Goal: Information Seeking & Learning: Learn about a topic

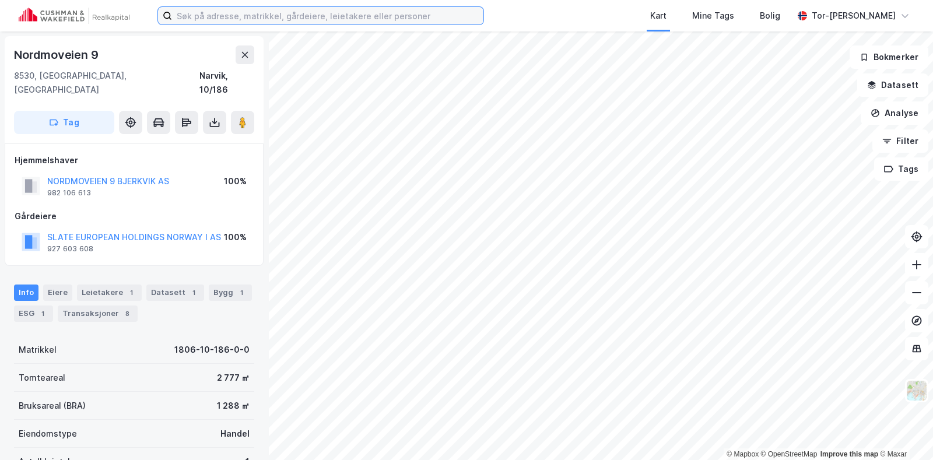
click at [221, 24] on input at bounding box center [327, 15] width 311 height 17
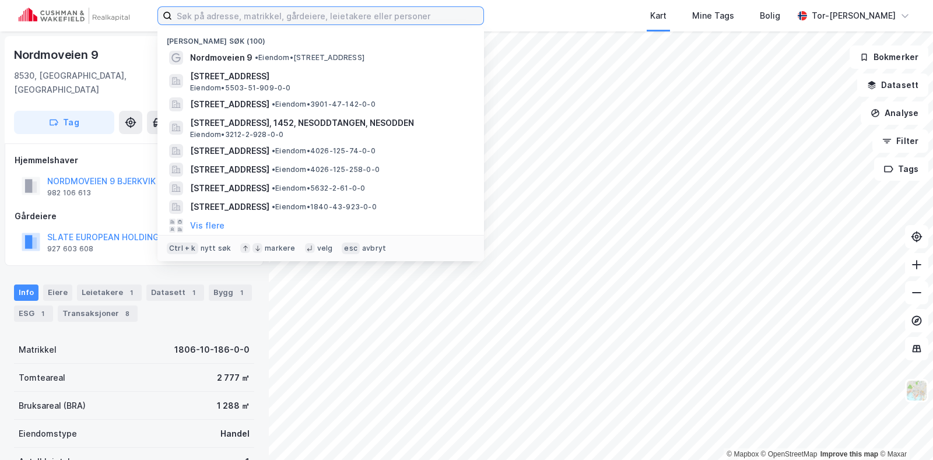
paste input "[STREET_ADDRESS]"
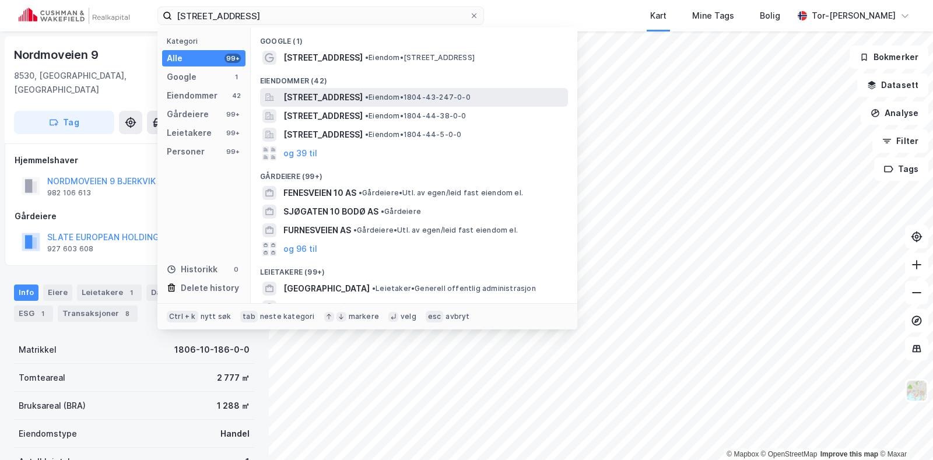
click at [351, 99] on span "[STREET_ADDRESS]" at bounding box center [322, 97] width 79 height 14
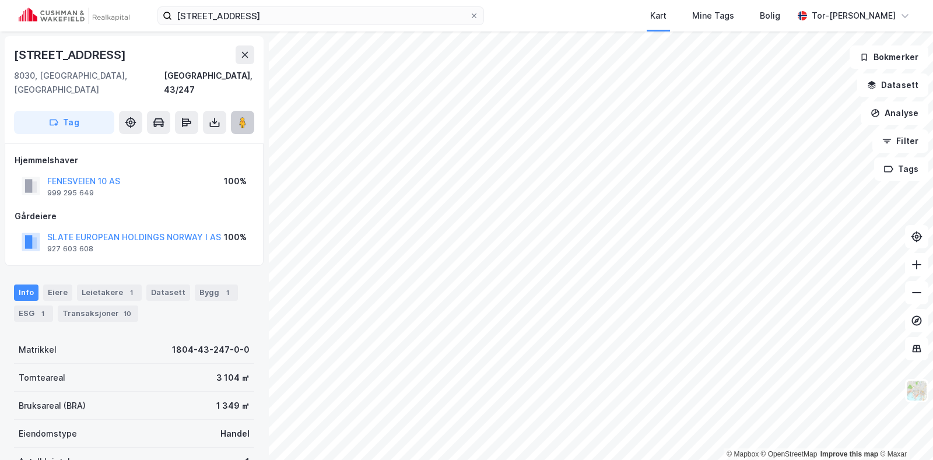
click at [246, 117] on icon at bounding box center [243, 123] width 12 height 12
click at [208, 284] on div "Bygg 1" at bounding box center [216, 292] width 43 height 16
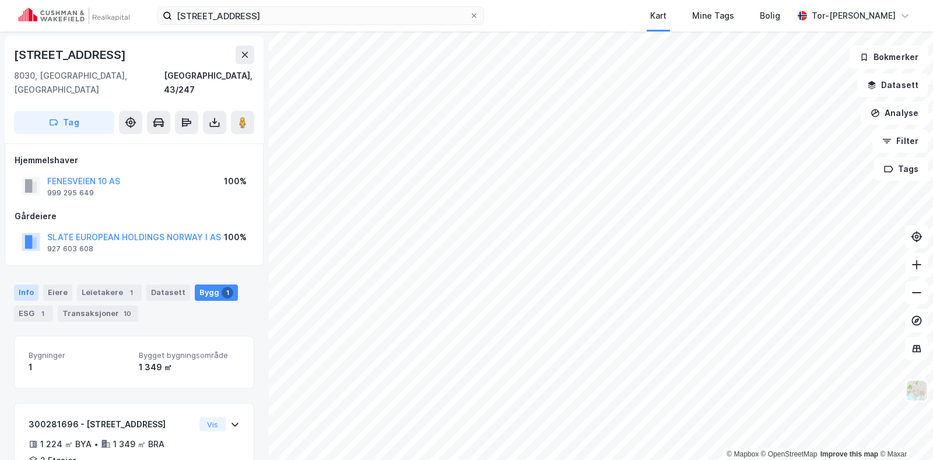
click at [23, 284] on div "Info" at bounding box center [26, 292] width 24 height 16
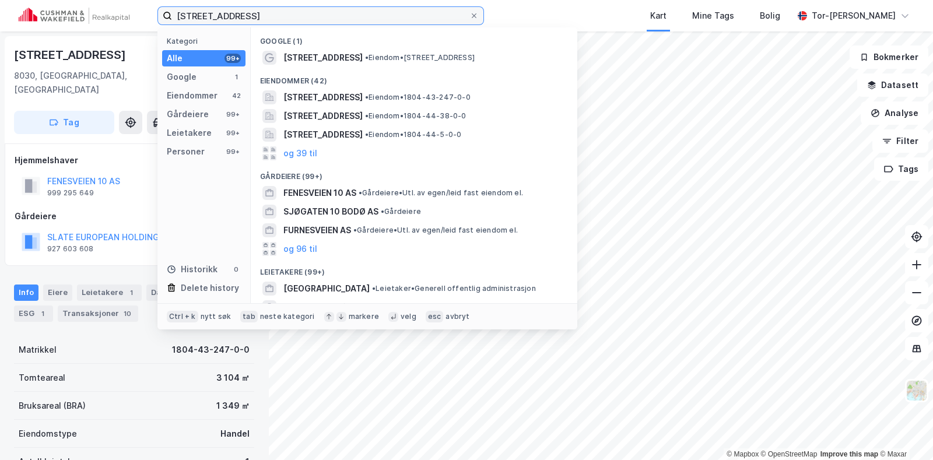
drag, startPoint x: 282, startPoint y: 20, endPoint x: 47, endPoint y: 16, distance: 234.3
click at [47, 16] on div "[STREET_ADDRESS] Kategori Alle 99+ Google 1 Eiendommer 42 Gårdeiere 99+ Leietak…" at bounding box center [466, 15] width 933 height 31
paste input "Sentervegen 7"
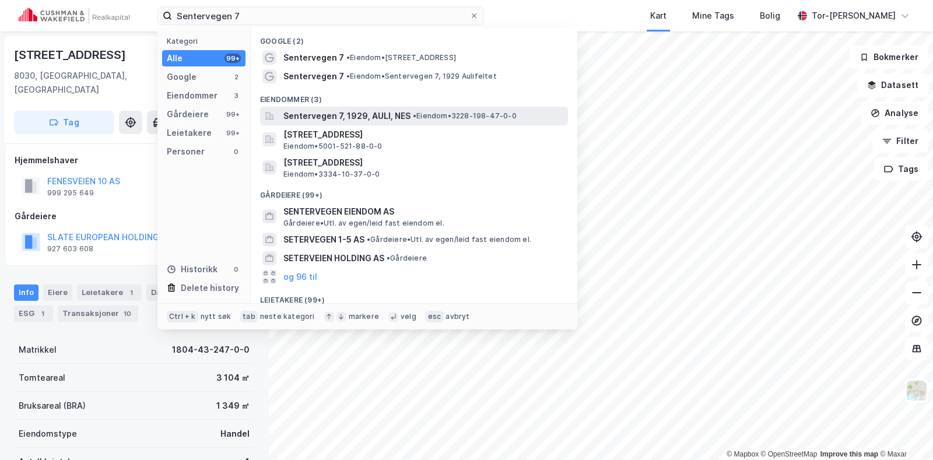
click at [358, 116] on span "Sentervegen 7, 1929, AULI, NES" at bounding box center [346, 116] width 127 height 14
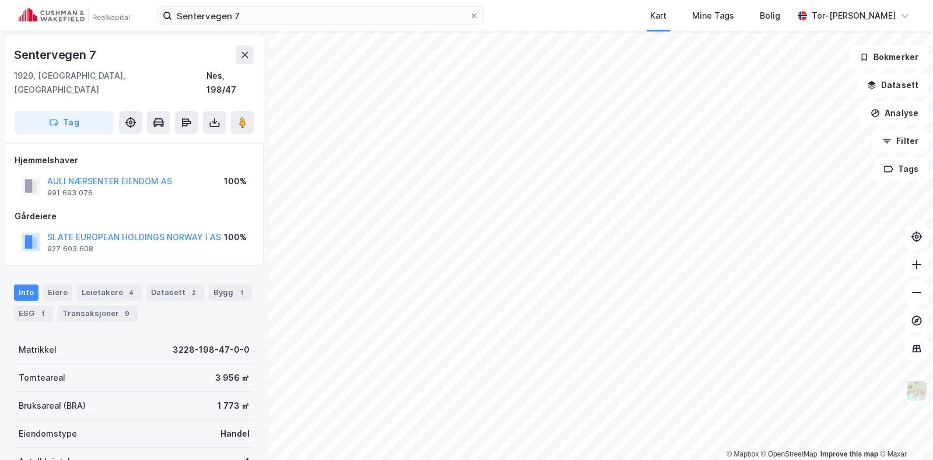
scroll to position [1, 0]
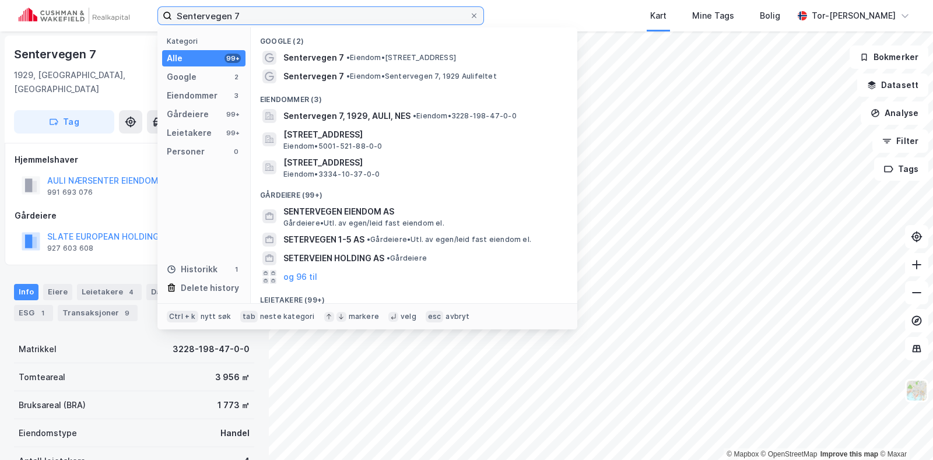
drag, startPoint x: 255, startPoint y: 15, endPoint x: 85, endPoint y: 12, distance: 170.2
click at [85, 12] on div "Sentervegen 7 Kategori Alle 99+ Google 2 Eiendommer 3 Gårdeiere 99+ Leietakere …" at bounding box center [466, 15] width 933 height 31
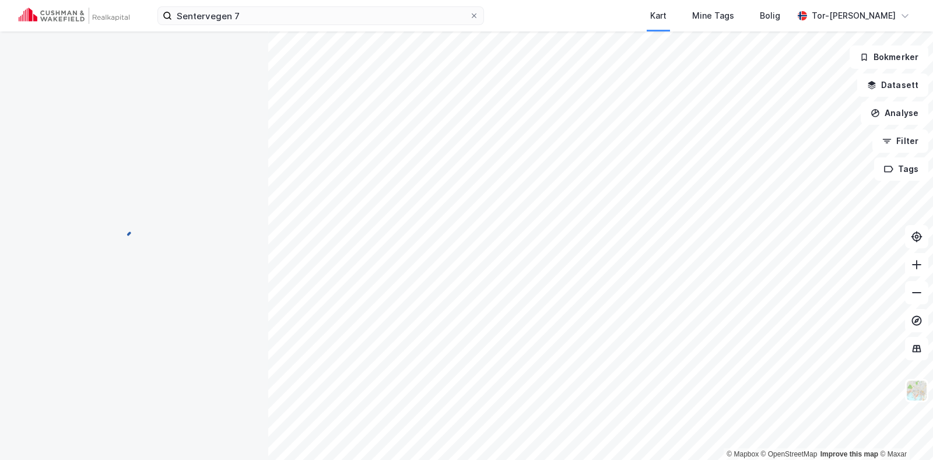
scroll to position [1, 0]
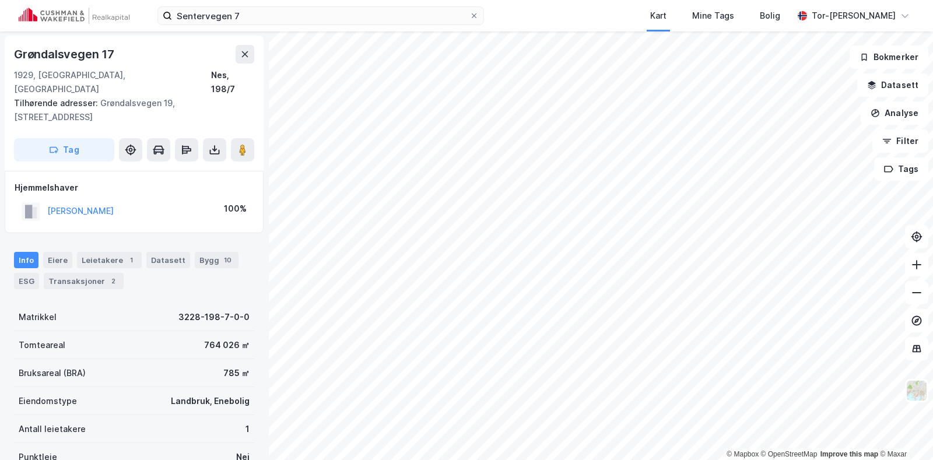
scroll to position [1, 0]
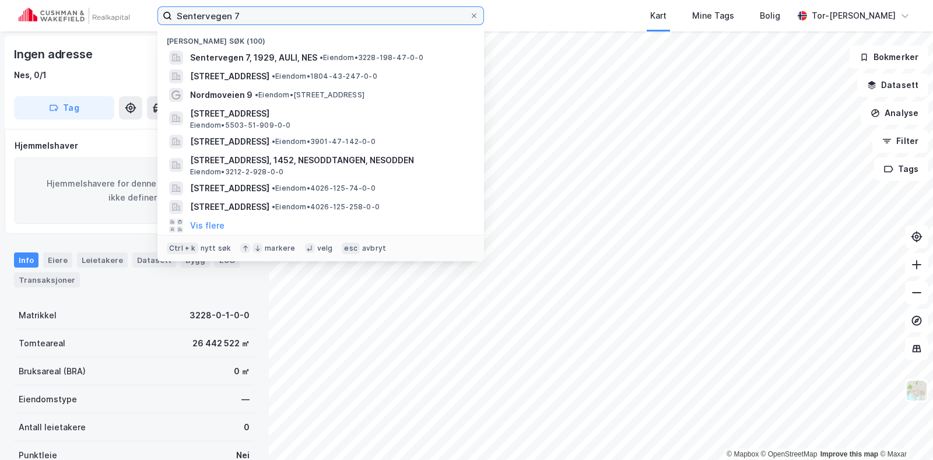
paste input "øbstadvegen 12"
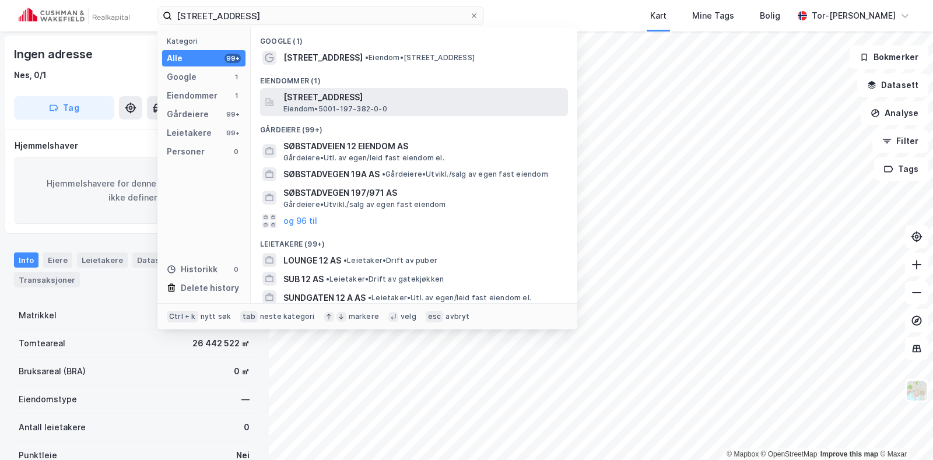
click at [414, 100] on span "[STREET_ADDRESS]" at bounding box center [423, 97] width 280 height 14
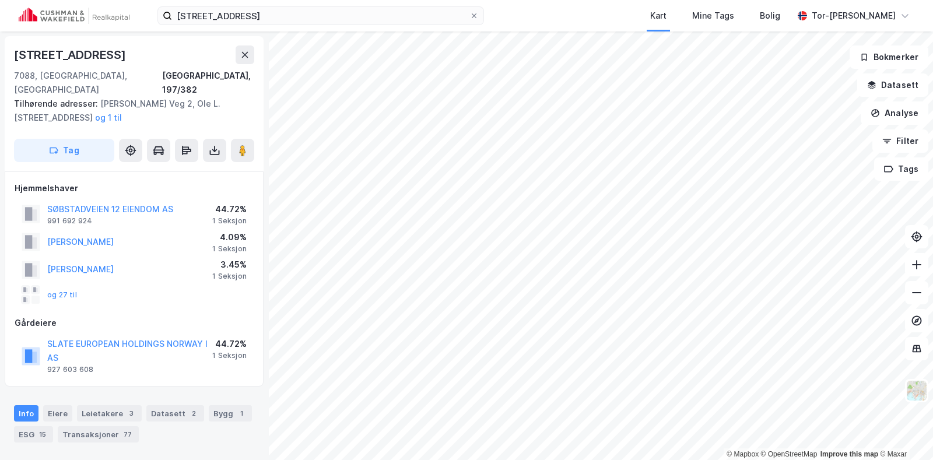
scroll to position [1, 0]
click at [218, 405] on div "Bygg 1" at bounding box center [230, 413] width 43 height 16
click at [19, 405] on div "Info" at bounding box center [26, 413] width 24 height 16
click at [241, 139] on button at bounding box center [242, 150] width 23 height 23
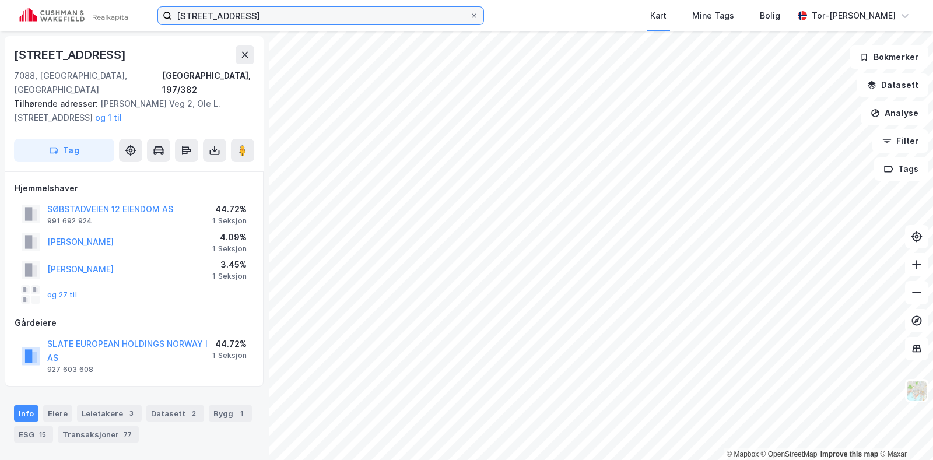
click at [265, 17] on input "[STREET_ADDRESS]" at bounding box center [320, 15] width 297 height 17
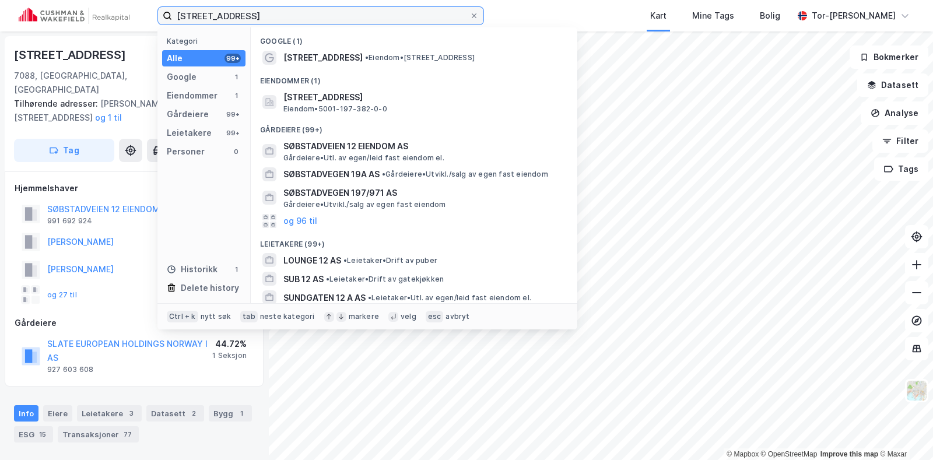
click at [265, 17] on input "[STREET_ADDRESS]" at bounding box center [320, 15] width 297 height 17
paste input "Tessems Veg"
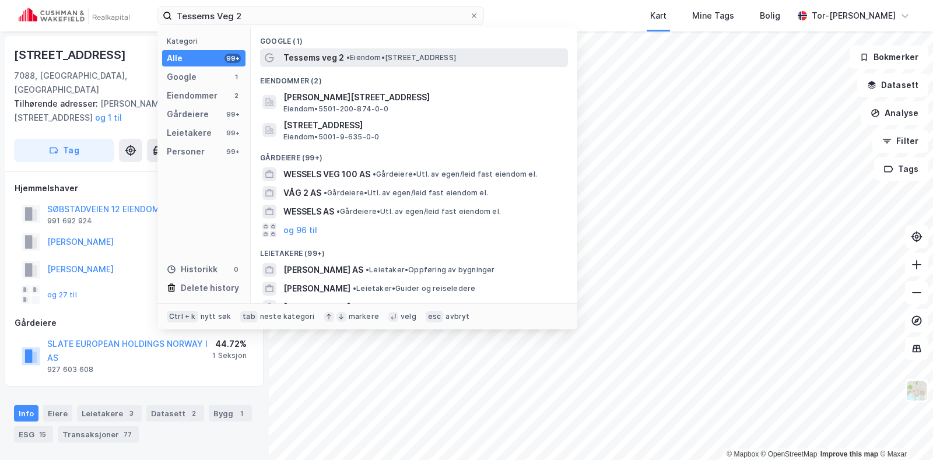
click at [356, 52] on div "Tessems veg 2 • Eiendom • [STREET_ADDRESS]" at bounding box center [424, 58] width 282 height 14
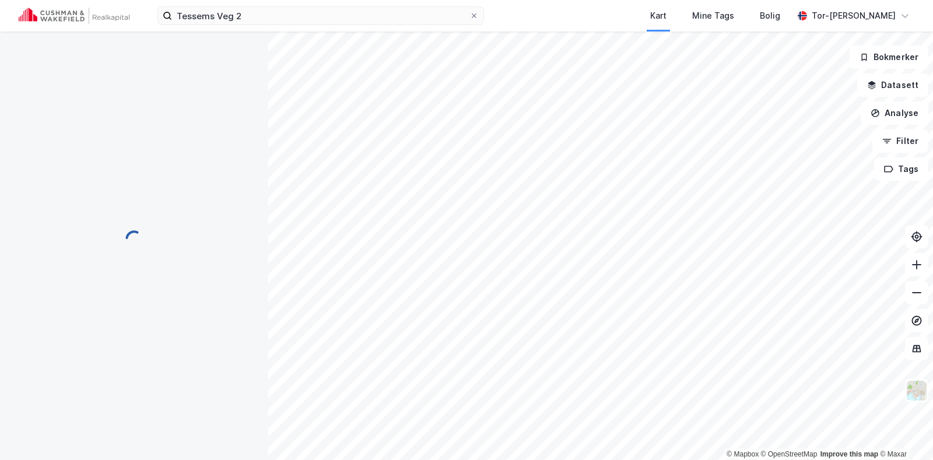
scroll to position [5, 0]
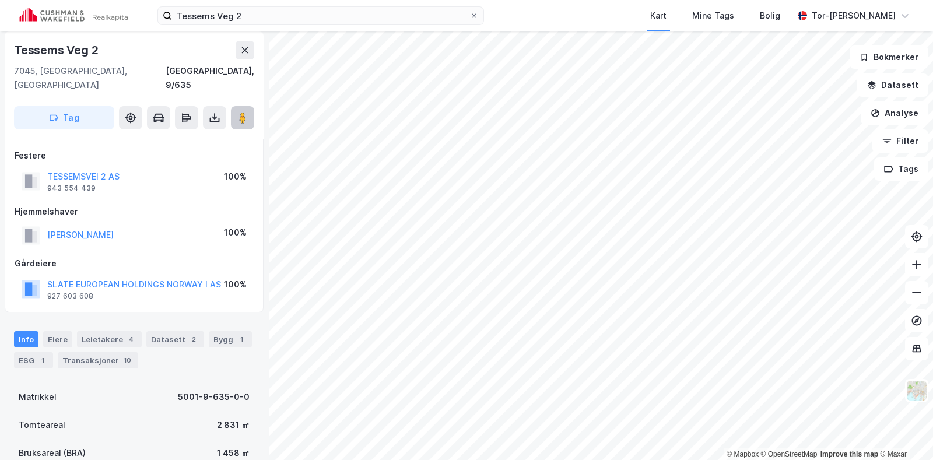
click at [239, 112] on icon at bounding box center [243, 118] width 12 height 12
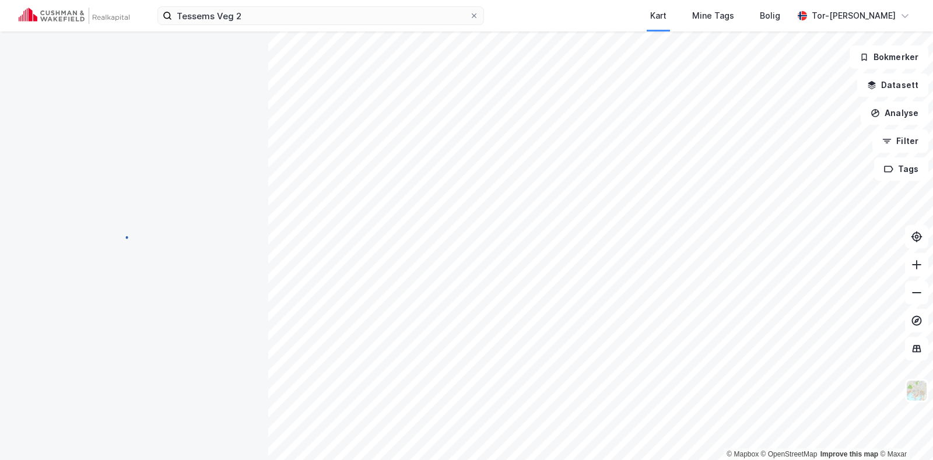
scroll to position [5, 0]
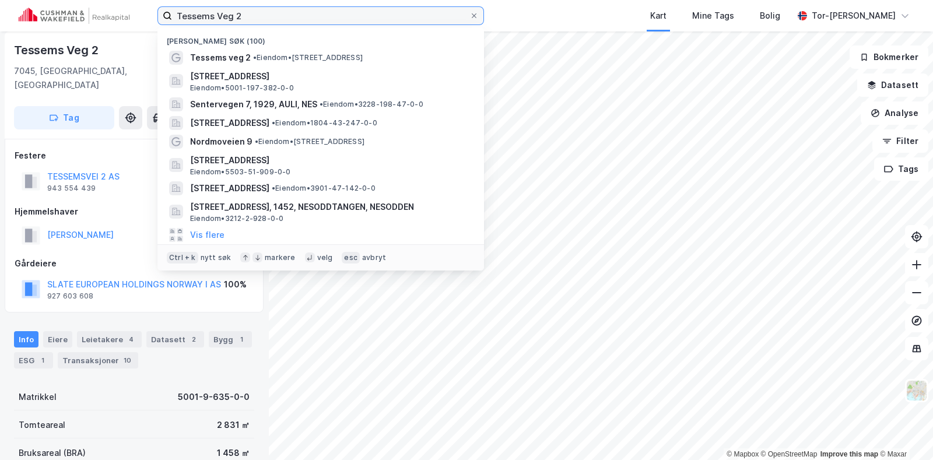
drag, startPoint x: 268, startPoint y: 16, endPoint x: 30, endPoint y: 5, distance: 238.6
click at [30, 5] on div "Tessems Veg 2 Nylige søk (100) Tessems veg 2 • Eiendom • [STREET_ADDRESS] • 500…" at bounding box center [466, 15] width 933 height 31
click at [259, 19] on input "Tessems Veg 2" at bounding box center [320, 15] width 297 height 17
click at [265, 13] on input "Tessems Veg 2" at bounding box center [320, 15] width 297 height 17
drag, startPoint x: 272, startPoint y: 13, endPoint x: 78, endPoint y: 11, distance: 194.1
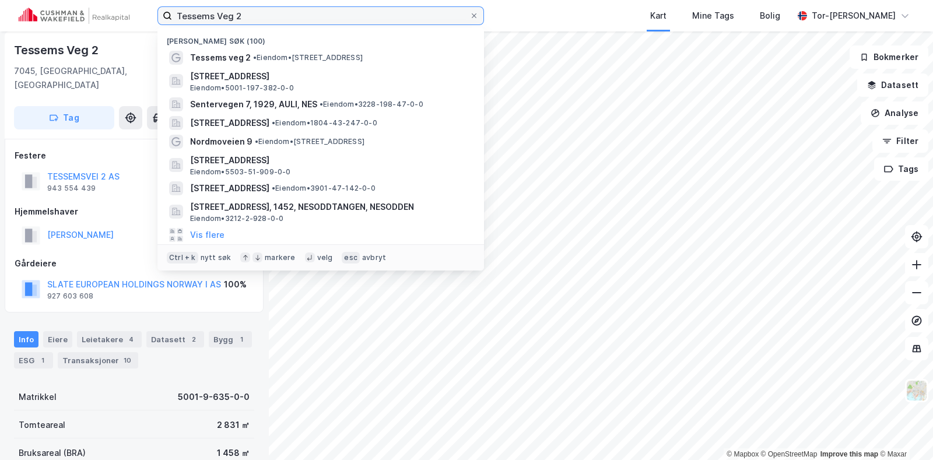
click at [78, 11] on div "Tessems Veg 2 Nylige søk (100) Tessems veg 2 • Eiendom • [STREET_ADDRESS] • 500…" at bounding box center [466, 15] width 933 height 31
paste input "Leira 6"
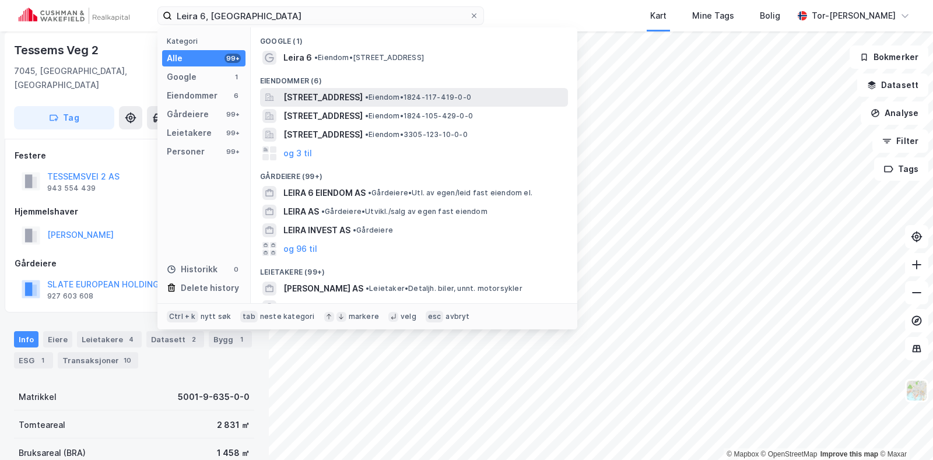
click at [363, 96] on span "[STREET_ADDRESS]" at bounding box center [322, 97] width 79 height 14
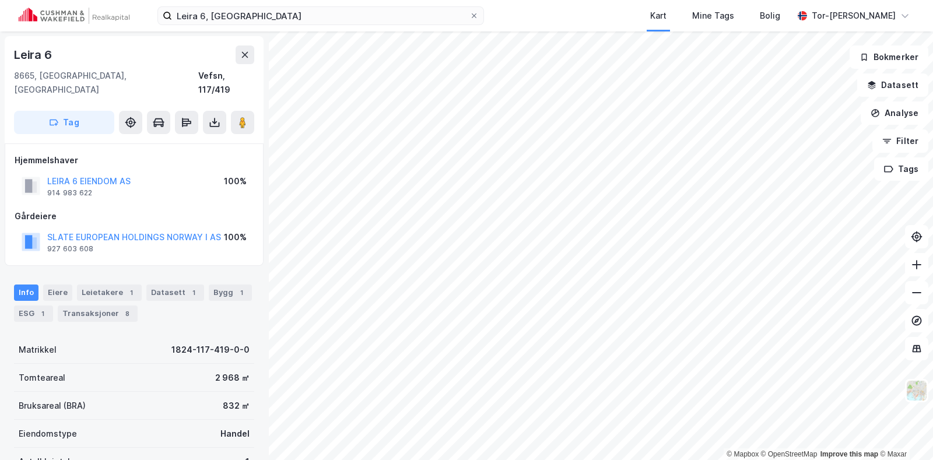
scroll to position [5, 0]
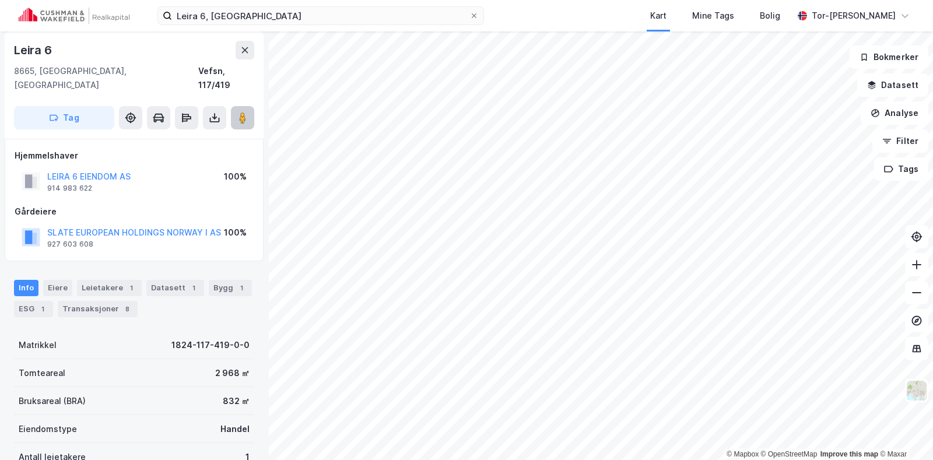
click at [240, 112] on image at bounding box center [242, 118] width 7 height 12
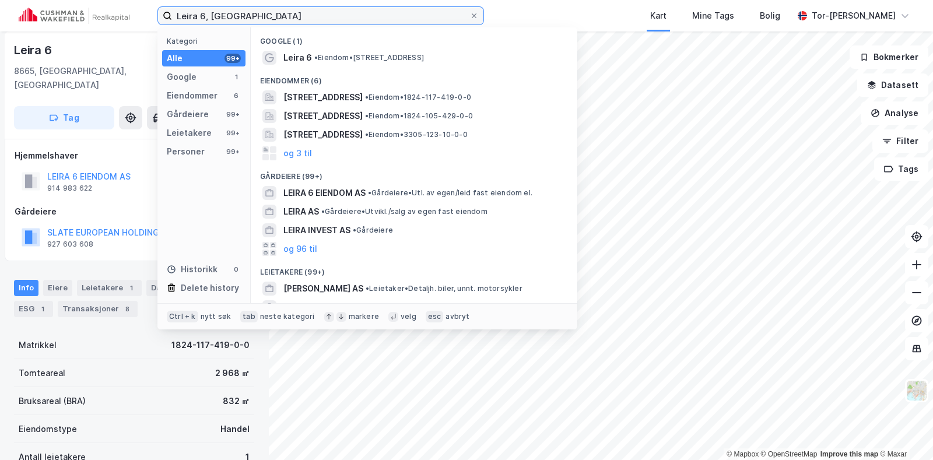
drag, startPoint x: 210, startPoint y: 13, endPoint x: 0, endPoint y: -5, distance: 210.6
click at [0, 0] on html "Leira 6, [GEOGRAPHIC_DATA] Kategori Alle 99+ Google 1 Eiendommer 6 Gårdeiere 99…" at bounding box center [466, 230] width 933 height 460
paste input "Steinsvikvegen 256"
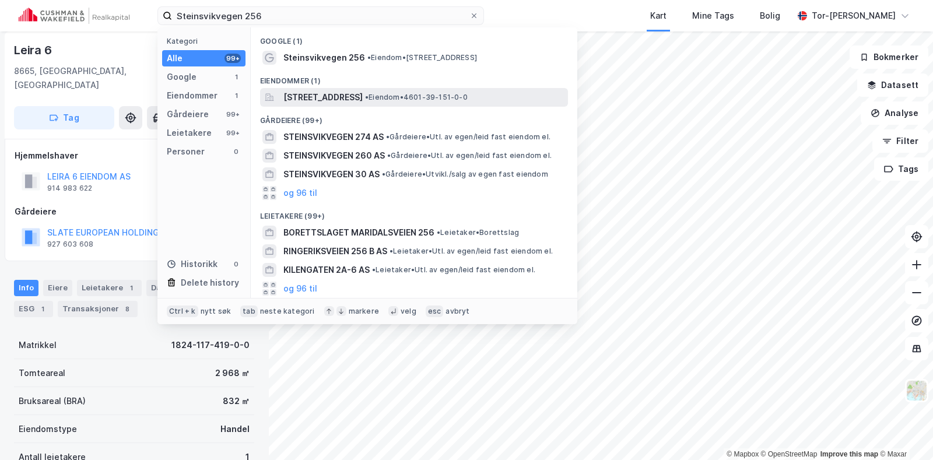
click at [363, 99] on span "[STREET_ADDRESS]" at bounding box center [322, 97] width 79 height 14
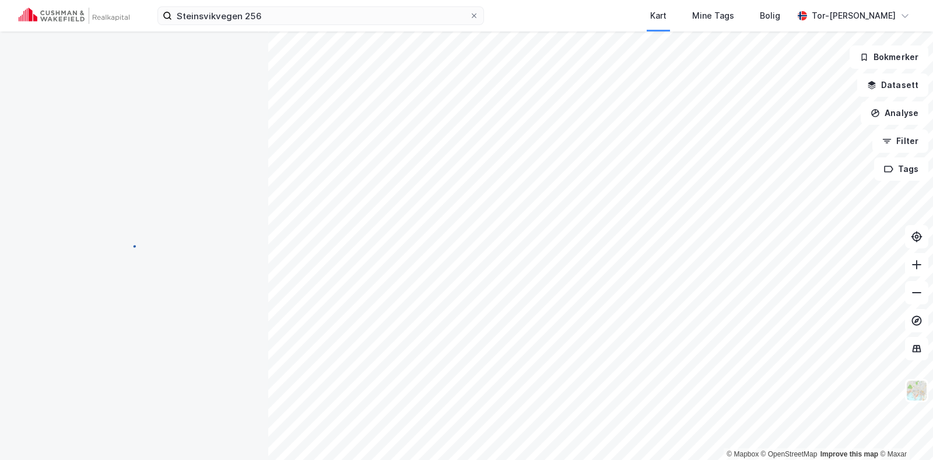
scroll to position [5, 0]
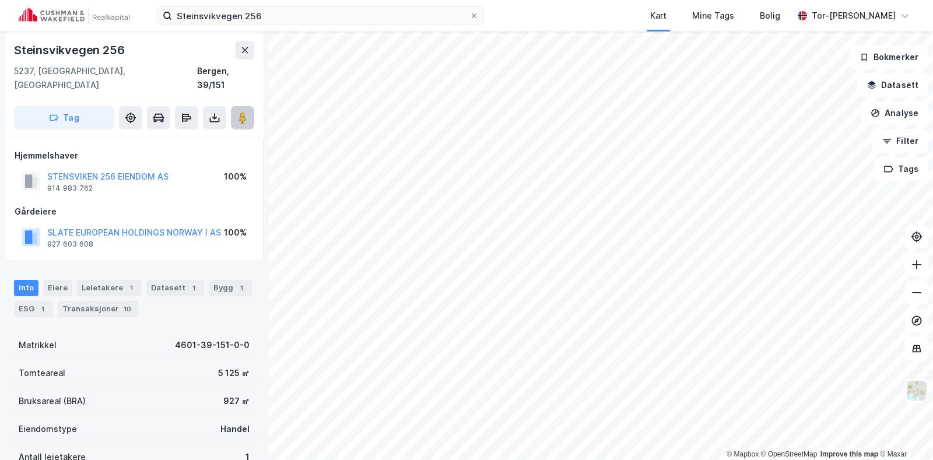
click at [233, 106] on button at bounding box center [242, 117] width 23 height 23
drag, startPoint x: 281, startPoint y: 25, endPoint x: 237, endPoint y: 18, distance: 44.8
click at [205, 20] on div "Steinsvikvegen 256 Kart Mine Tags Bolig Tor-[PERSON_NAME]" at bounding box center [466, 15] width 933 height 31
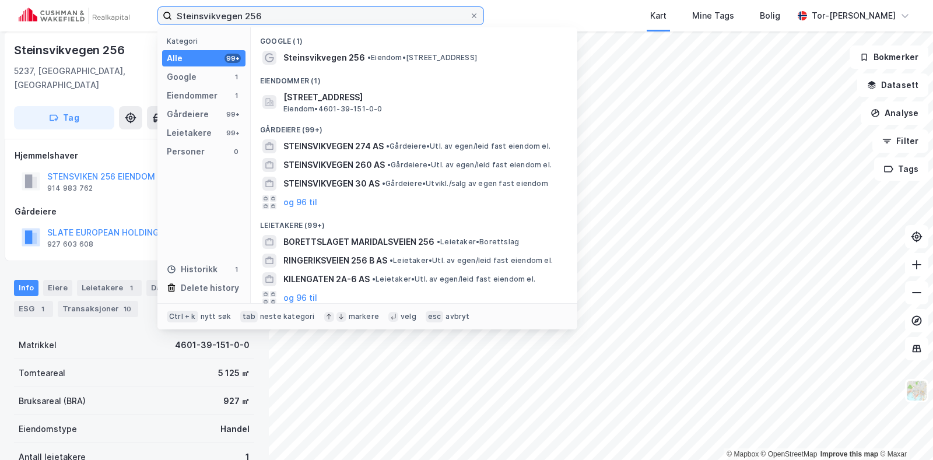
drag, startPoint x: 242, startPoint y: 13, endPoint x: 85, endPoint y: 22, distance: 158.2
click at [85, 22] on div "Steinsvikvegen 256 Kategori Alle 99+ Google 1 Eiendommer 1 Gårdeiere 99+ Leieta…" at bounding box center [466, 15] width 933 height 31
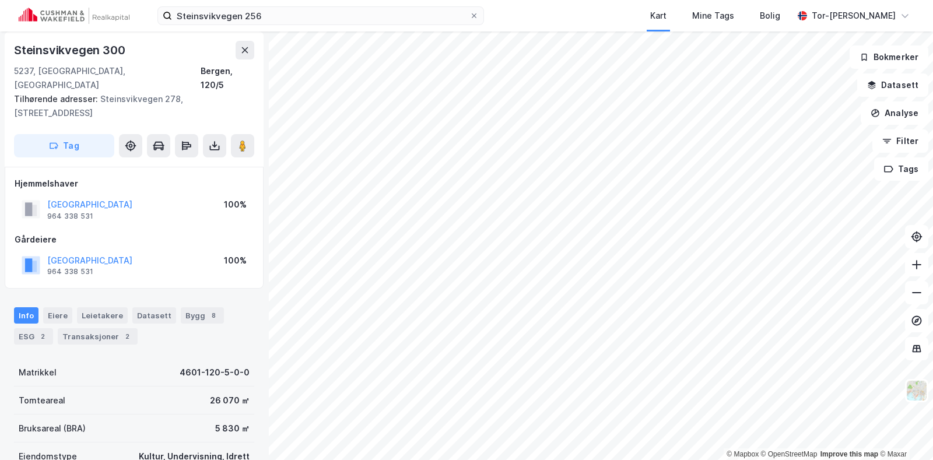
scroll to position [5, 0]
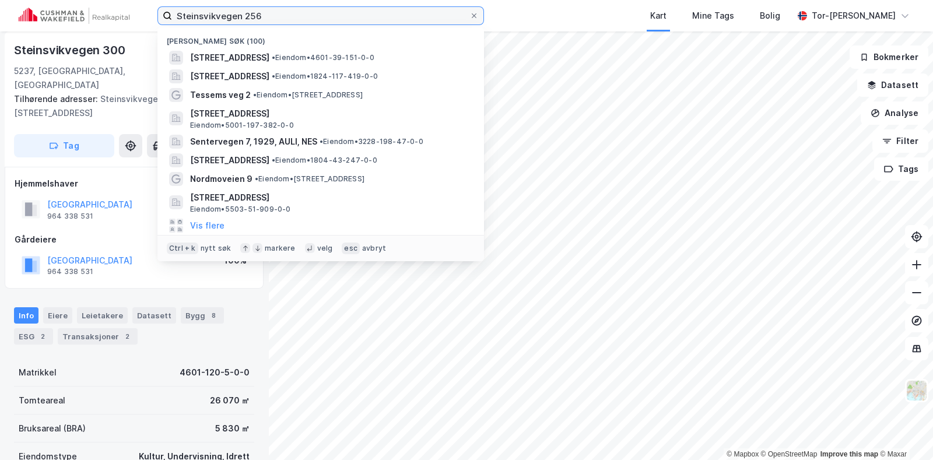
paste input "[STREET_ADDRESS]"
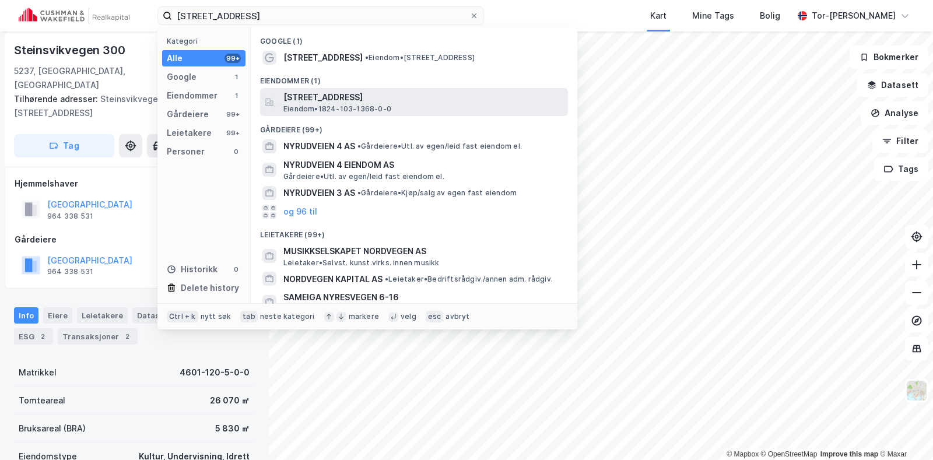
click at [350, 100] on span "[STREET_ADDRESS]" at bounding box center [423, 97] width 280 height 14
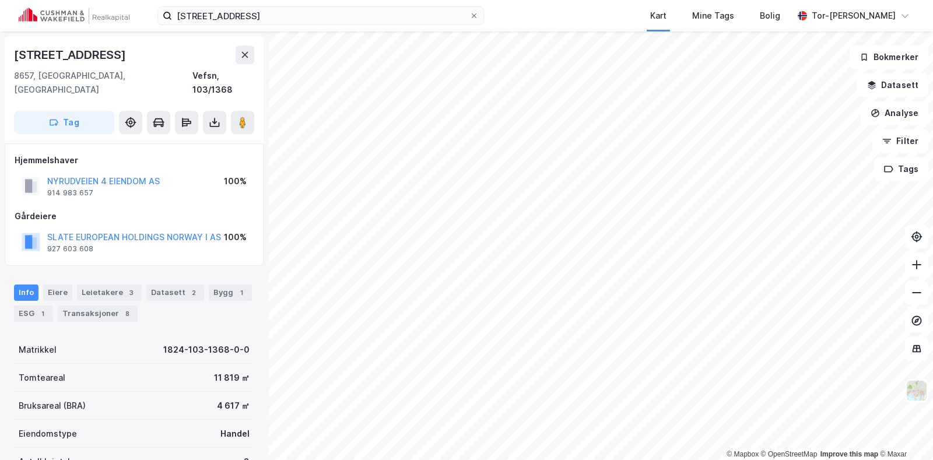
scroll to position [5, 0]
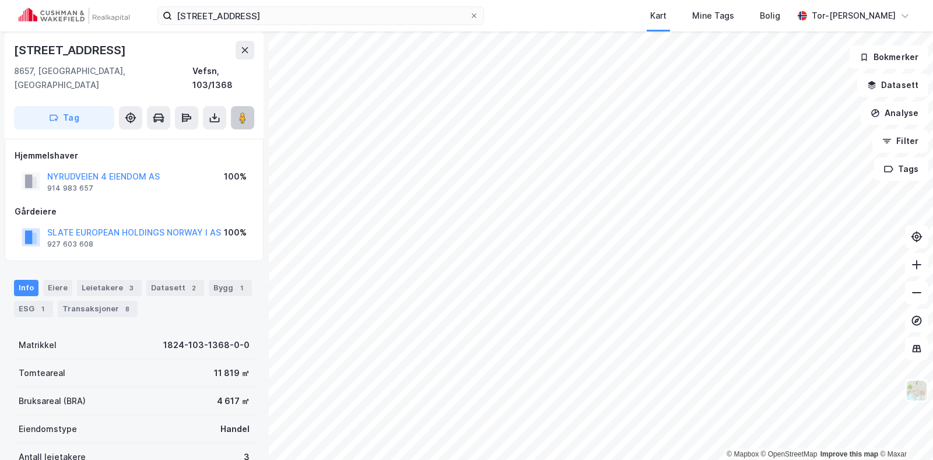
click at [246, 112] on icon at bounding box center [243, 118] width 12 height 12
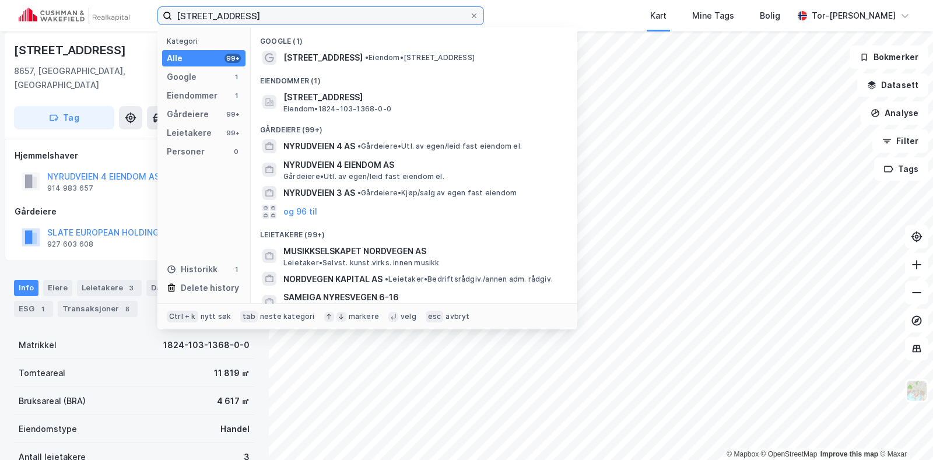
drag, startPoint x: 237, startPoint y: 19, endPoint x: 0, endPoint y: -11, distance: 238.5
click at [0, 0] on html "Nyrudvegen 4 Kategori Alle 99+ Google 1 Eiendommer 1 Gårdeiere 99+ Leietakere 9…" at bounding box center [466, 230] width 933 height 460
click at [248, 13] on input "[STREET_ADDRESS]" at bounding box center [320, 15] width 297 height 17
drag, startPoint x: 254, startPoint y: 15, endPoint x: 115, endPoint y: 2, distance: 138.7
click at [115, 2] on div "Nyrudvegen 4 Kategori Alle 99+ Google 1 Eiendommer 1 Gårdeiere 99+ Leietakere 9…" at bounding box center [466, 15] width 933 height 31
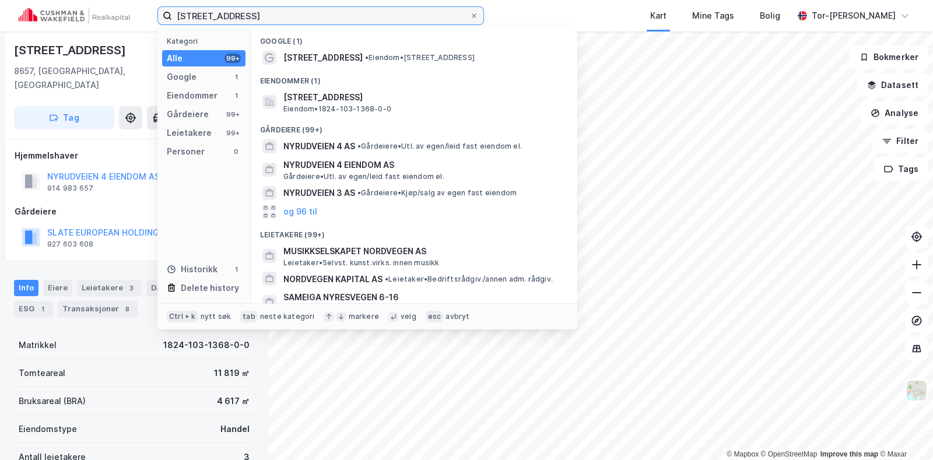
paste input "Stakkevollvegen 321"
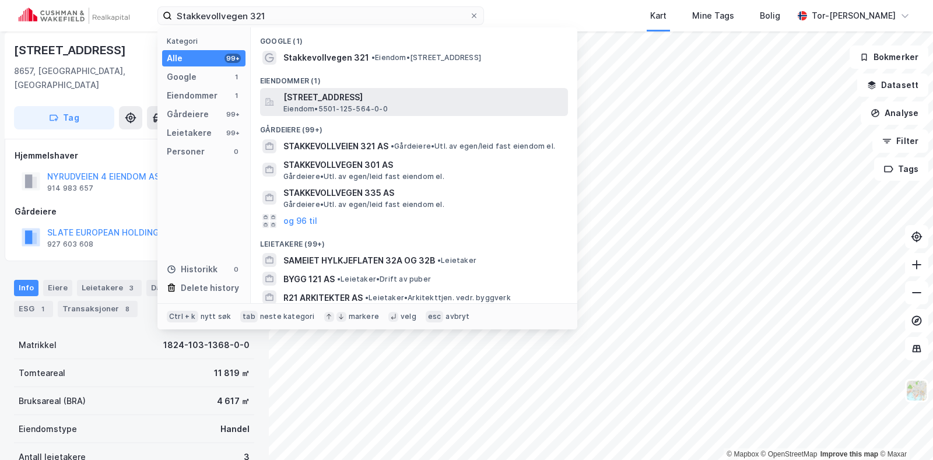
click at [329, 103] on span "[STREET_ADDRESS]" at bounding box center [423, 97] width 280 height 14
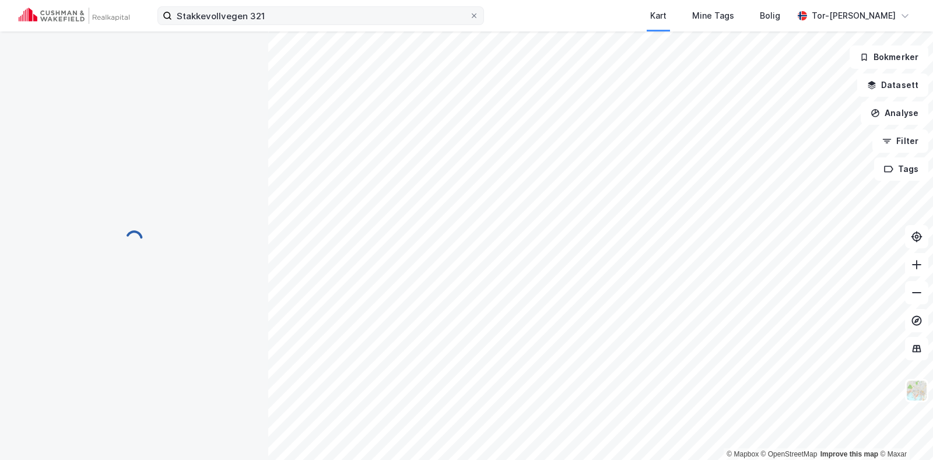
scroll to position [5, 0]
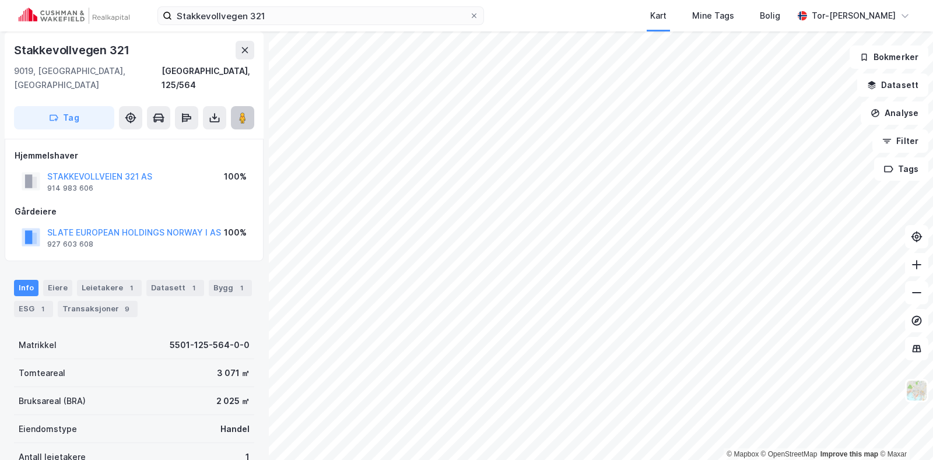
click at [240, 112] on image at bounding box center [242, 118] width 7 height 12
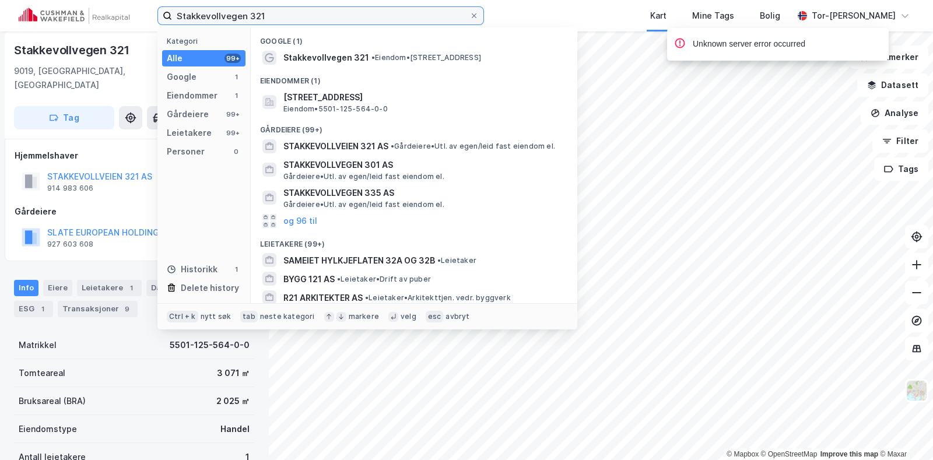
drag, startPoint x: 269, startPoint y: 12, endPoint x: 2, endPoint y: 2, distance: 267.7
click at [2, 4] on div "Stakkevollvegen 321 Kategori Alle 99+ Google 1 Eiendommer 1 Gårdeiere 99+ Leiet…" at bounding box center [466, 15] width 933 height 31
paste input "Andebu Sentrum"
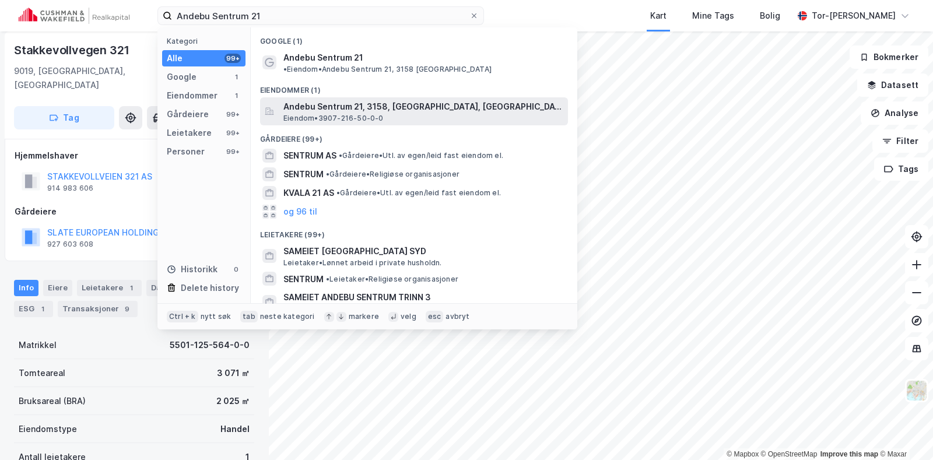
click at [330, 100] on span "Andebu Sentrum 21, 3158, [GEOGRAPHIC_DATA], [GEOGRAPHIC_DATA]" at bounding box center [423, 107] width 280 height 14
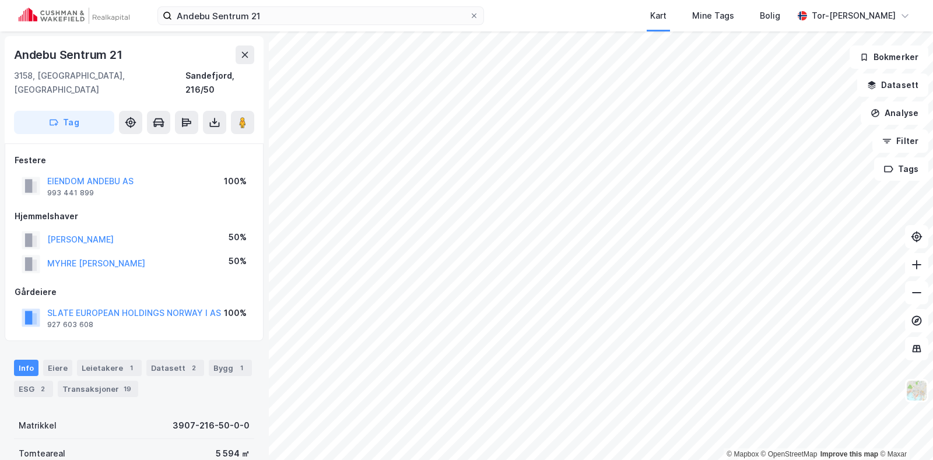
scroll to position [5, 0]
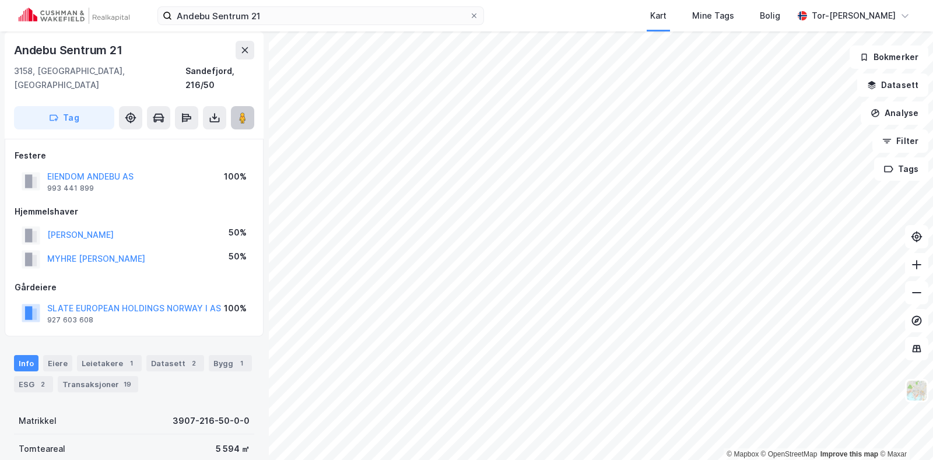
click at [242, 112] on image at bounding box center [242, 118] width 7 height 12
drag, startPoint x: 275, startPoint y: 5, endPoint x: 67, endPoint y: 6, distance: 207.5
click at [67, 7] on div "Andebu Sentrum 21 Kart Mine Tags Bolig Tor-[PERSON_NAME]" at bounding box center [466, 15] width 933 height 31
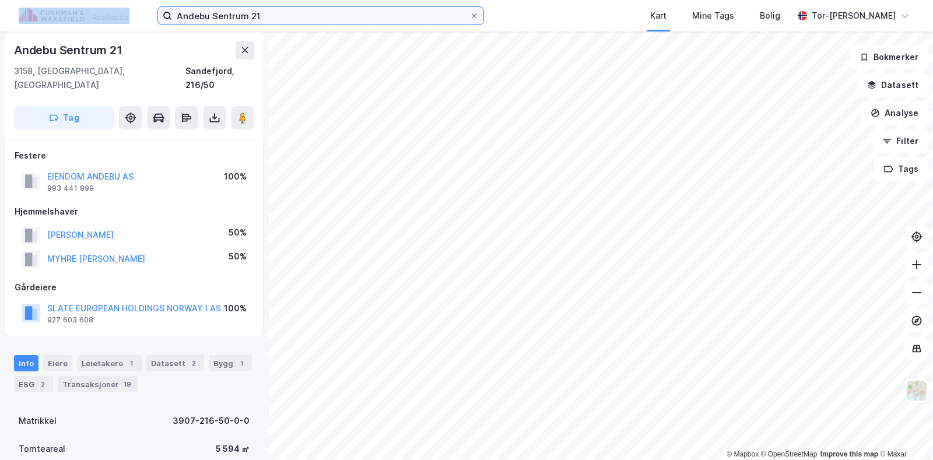
click at [268, 15] on input "Andebu Sentrum 21" at bounding box center [320, 15] width 297 height 17
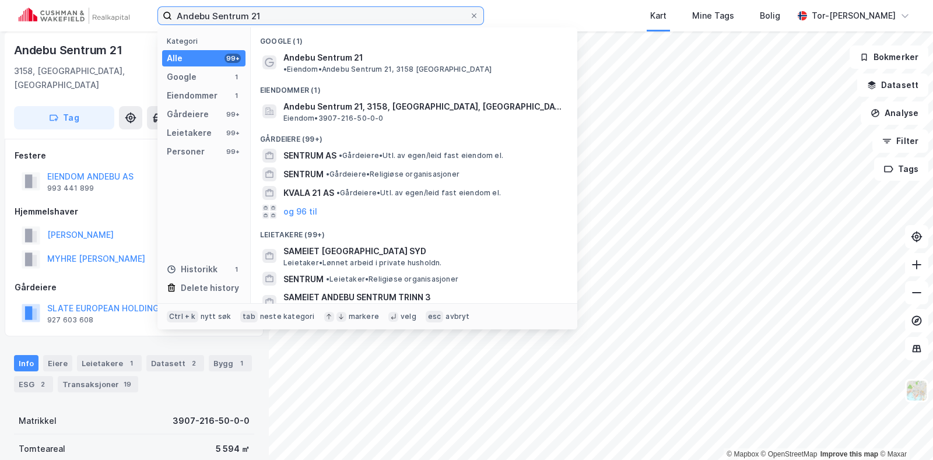
drag, startPoint x: 298, startPoint y: 13, endPoint x: 41, endPoint y: 5, distance: 257.8
click at [41, 4] on div "Andebu Sentrum 21 Kategori Alle 99+ Google 1 Eiendommer 1 Gårdeiere 99+ Leietak…" at bounding box center [466, 15] width 933 height 31
paste input "[STREET_ADDRESS]"
type input "[STREET_ADDRESS]"
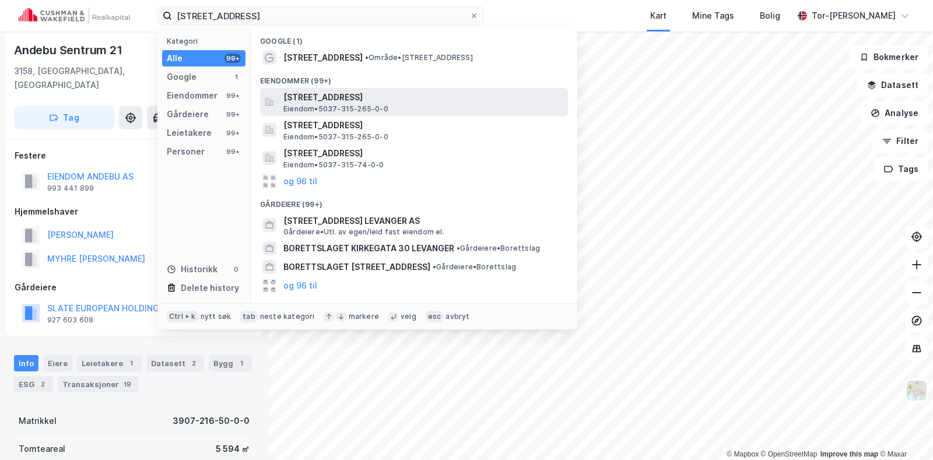
click at [344, 94] on span "[STREET_ADDRESS]" at bounding box center [423, 97] width 280 height 14
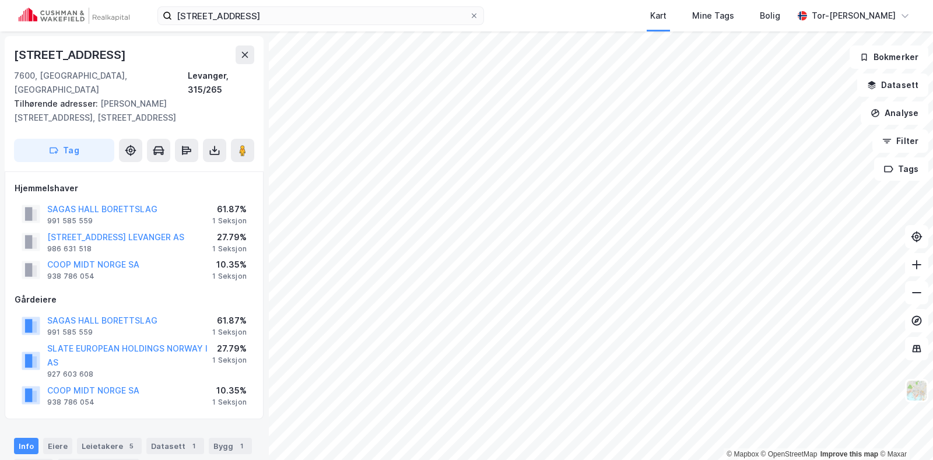
scroll to position [5, 0]
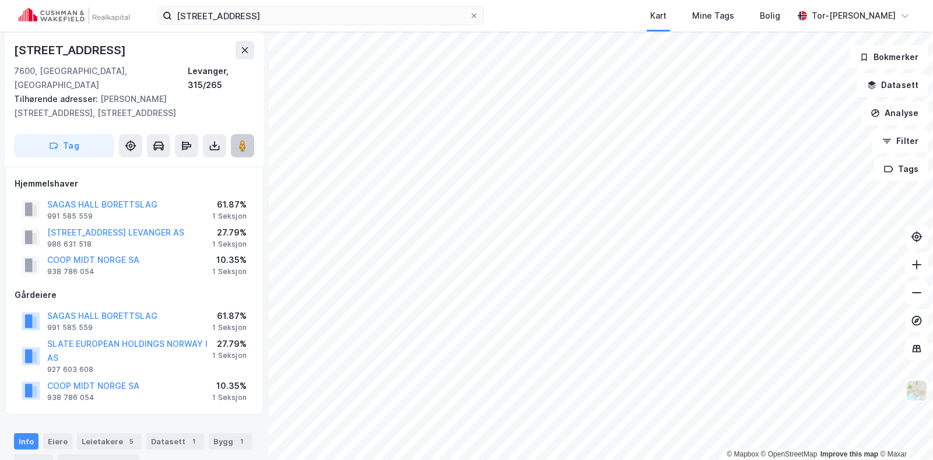
click at [252, 134] on button at bounding box center [242, 145] width 23 height 23
drag, startPoint x: 31, startPoint y: 230, endPoint x: 152, endPoint y: 249, distance: 122.3
click at [157, 244] on div "Hjemmelshaver [GEOGRAPHIC_DATA] BORETTSLAG 991 585 559 61.87% 1 Seksjon KIRKEGA…" at bounding box center [134, 291] width 259 height 248
